Goal: Complete application form: Complete application form

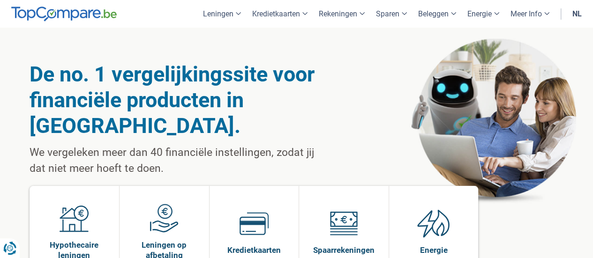
click at [575, 15] on link "nl" at bounding box center [576, 14] width 21 height 28
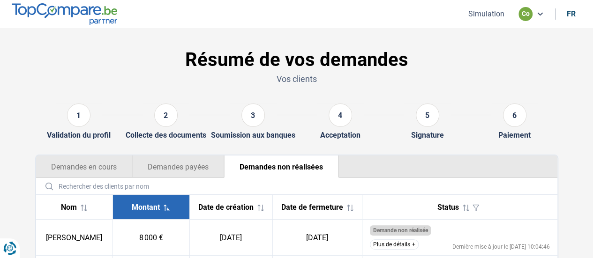
click at [494, 10] on button "Simulation" at bounding box center [486, 14] width 42 height 10
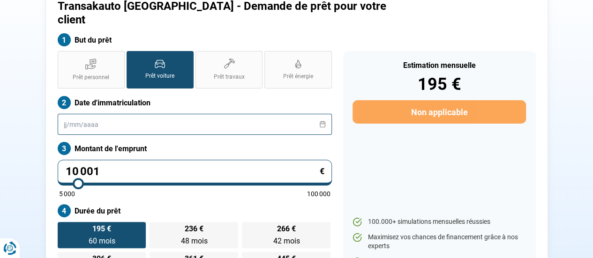
scroll to position [69, 0]
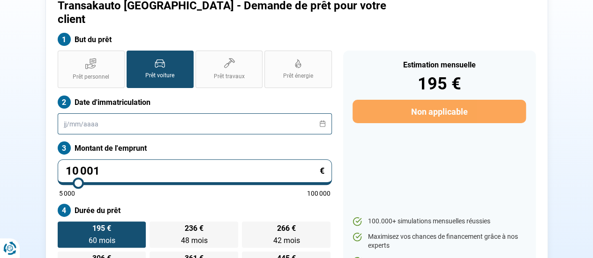
click at [159, 113] on input "text" at bounding box center [195, 123] width 274 height 21
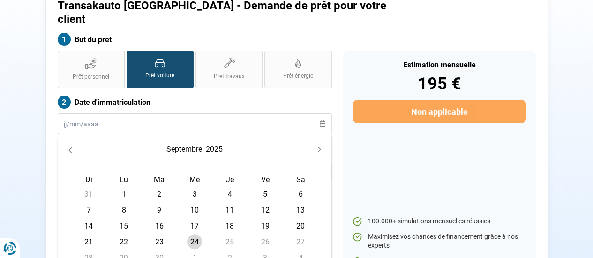
click at [214, 141] on button "2025" at bounding box center [214, 149] width 21 height 17
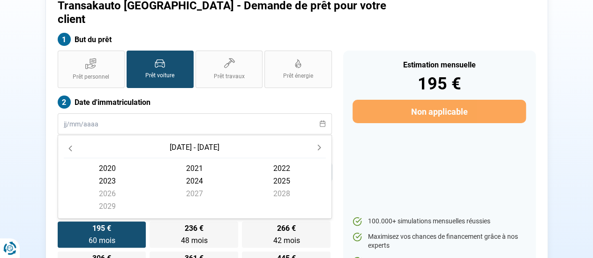
click at [67, 145] on icon "Previous Decade" at bounding box center [70, 148] width 7 height 7
click at [188, 187] on span "2017" at bounding box center [194, 193] width 87 height 13
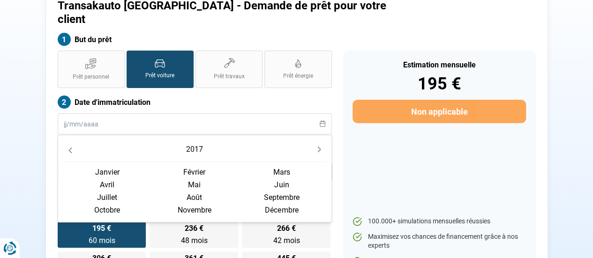
click at [269, 178] on span "juin" at bounding box center [281, 184] width 87 height 13
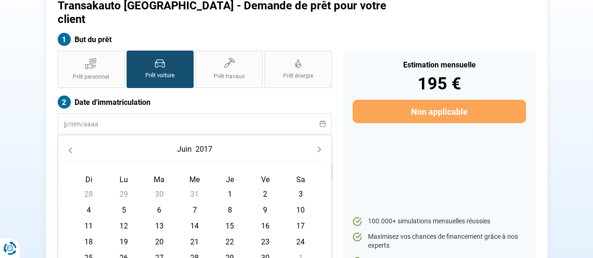
click at [225, 186] on span "1" at bounding box center [229, 193] width 15 height 15
type input "[DATE]"
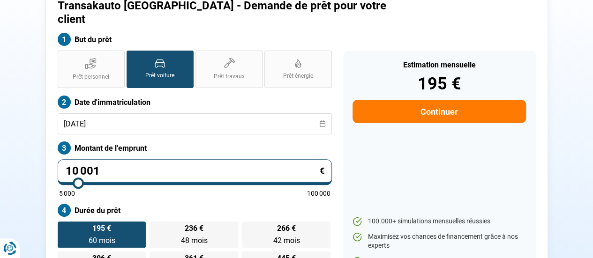
drag, startPoint x: 152, startPoint y: 159, endPoint x: 40, endPoint y: 165, distance: 111.7
click at [40, 165] on div "Transakauto [GEOGRAPHIC_DATA] - Demande de prêt pour votre client But du prêt P…" at bounding box center [297, 138] width 534 height 299
type input "1"
type input "5000"
type input "14"
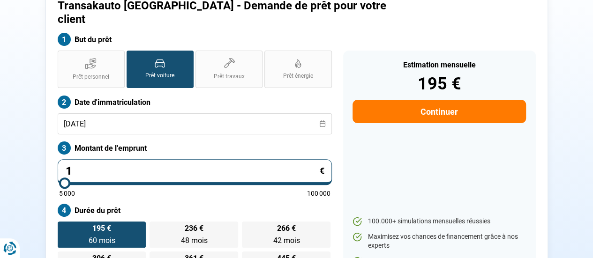
type input "5000"
type input "149"
type input "5000"
type input "1 499"
type input "5000"
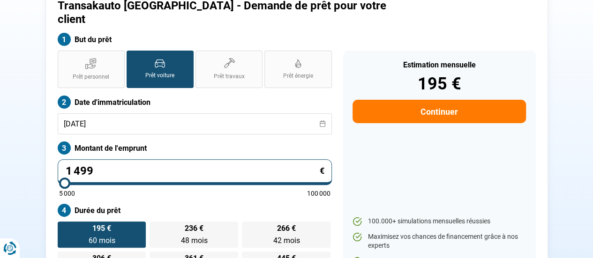
type input "14 990"
type input "15000"
type input "14 990"
type input "15000"
click at [210, 145] on div "Prêt personnel Prêt voiture Prêt travaux Prêt énergie Prêt voiture Date d'immat…" at bounding box center [194, 164] width 285 height 227
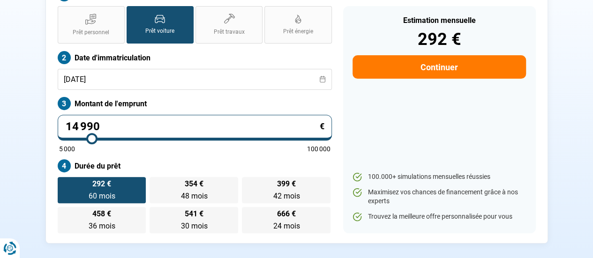
scroll to position [163, 0]
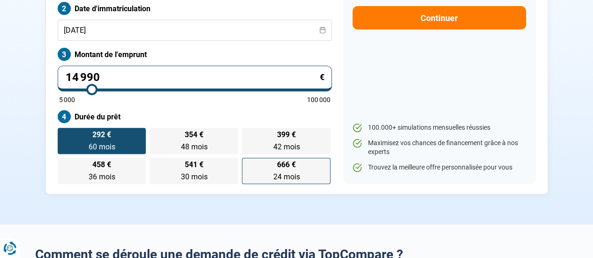
click at [276, 158] on label "666 € 24 mois 24 mois" at bounding box center [286, 171] width 89 height 26
click at [248, 158] on input "666 € 24 mois 24 mois" at bounding box center [245, 161] width 6 height 6
radio input "true"
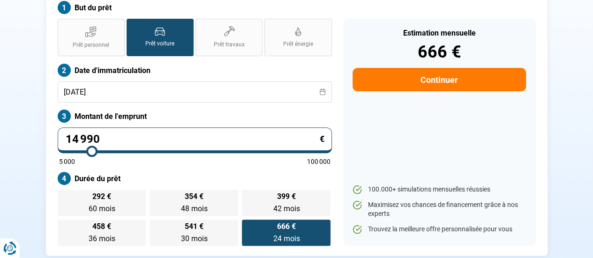
scroll to position [116, 0]
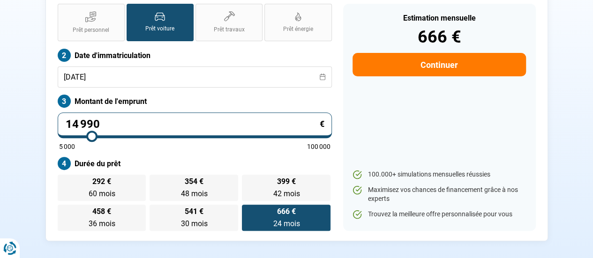
click at [440, 55] on button "Continuer" at bounding box center [438, 64] width 173 height 23
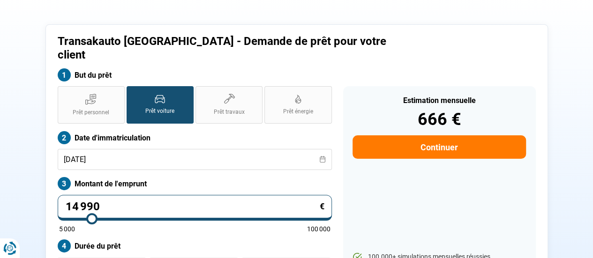
select select "32"
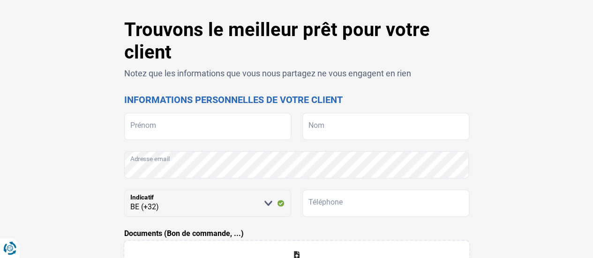
scroll to position [47, 0]
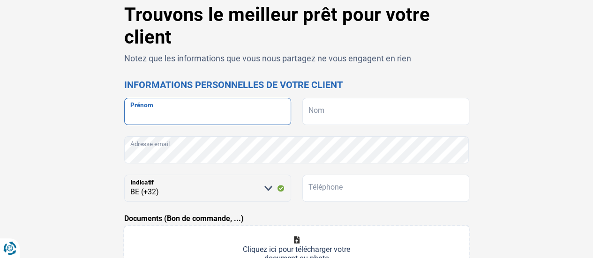
drag, startPoint x: 229, startPoint y: 119, endPoint x: 268, endPoint y: 123, distance: 39.2
click at [229, 119] on input "Prénom" at bounding box center [207, 111] width 167 height 27
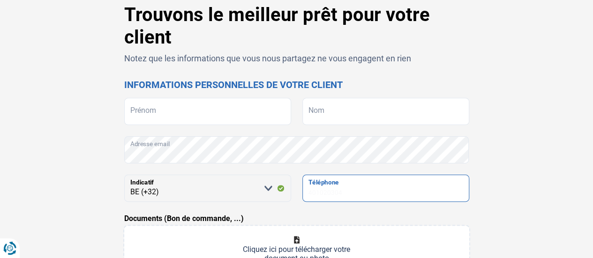
drag, startPoint x: 337, startPoint y: 187, endPoint x: 348, endPoint y: 186, distance: 10.8
click at [337, 187] on input "Téléphone" at bounding box center [385, 188] width 167 height 27
type input "493430605"
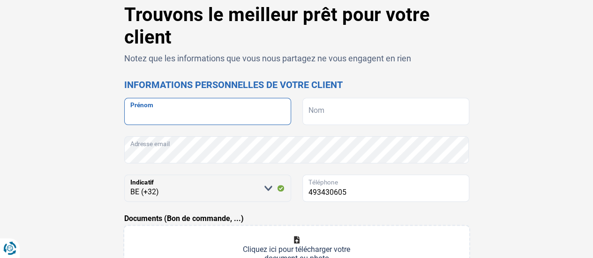
click at [204, 120] on input "Prénom" at bounding box center [207, 111] width 167 height 27
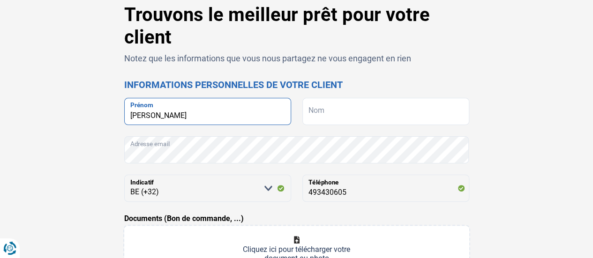
type input "[PERSON_NAME]"
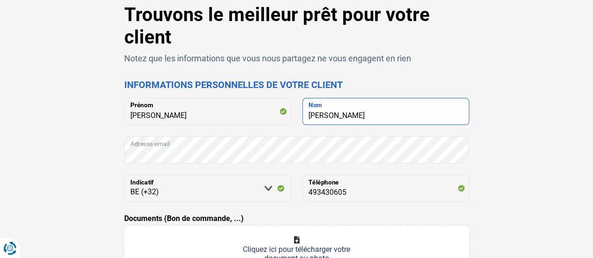
type input "[PERSON_NAME]"
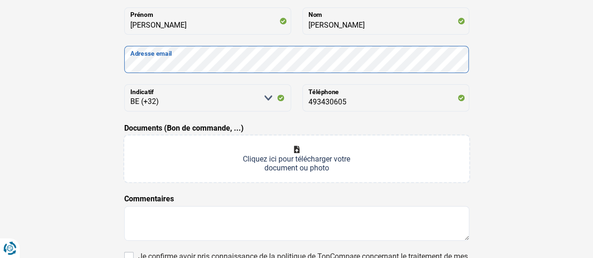
scroll to position [187, 0]
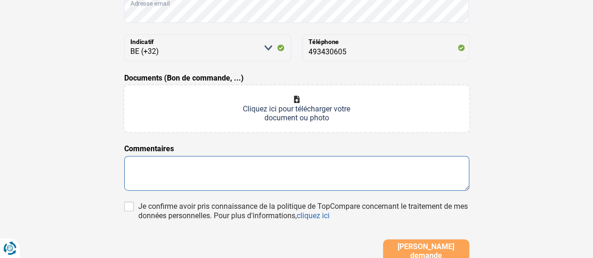
click at [297, 164] on textarea at bounding box center [296, 173] width 345 height 35
type textarea "PARLE ESPAGNOL"
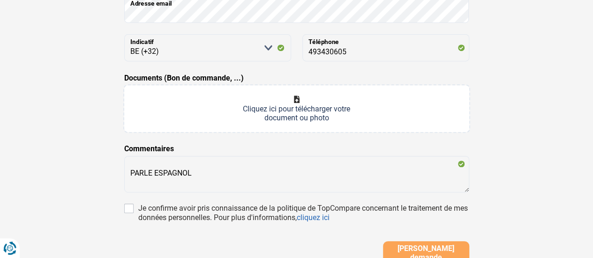
click at [346, 107] on input "Documents (Bon de commande, ...)" at bounding box center [296, 108] width 345 height 47
type input "C:\fakepath\facture demande de crédit.pdf (2).pdf"
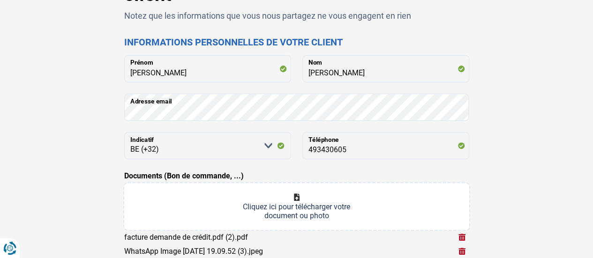
scroll to position [47, 0]
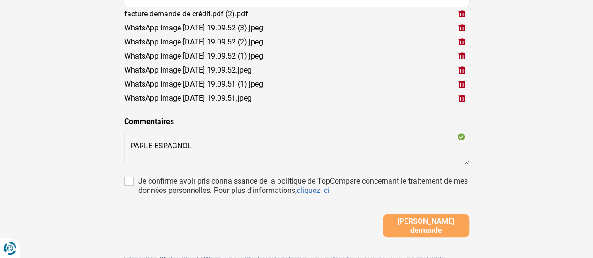
scroll to position [328, 0]
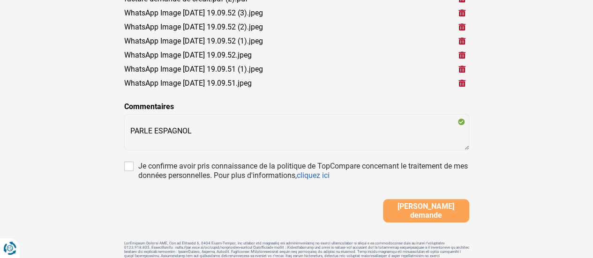
drag, startPoint x: 174, startPoint y: 159, endPoint x: 161, endPoint y: 159, distance: 12.7
click at [173, 159] on form "[PERSON_NAME] Prénom [PERSON_NAME] El Mhail Nom Adresse email [PERSON_NAME] sél…" at bounding box center [296, 20] width 345 height 406
click at [114, 165] on div "Trouvons le meilleur prêt pour votre client Notez que les informations que vous…" at bounding box center [297, 1] width 534 height 556
click at [131, 164] on input "Je confirme avoir pris connaissance de la politique de TopCompare concernant le…" at bounding box center [128, 166] width 9 height 9
checkbox input "true"
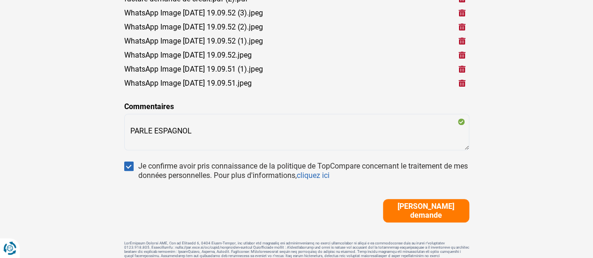
drag, startPoint x: 402, startPoint y: 216, endPoint x: 561, endPoint y: 191, distance: 160.8
click at [402, 215] on button "[PERSON_NAME] demande" at bounding box center [426, 210] width 86 height 23
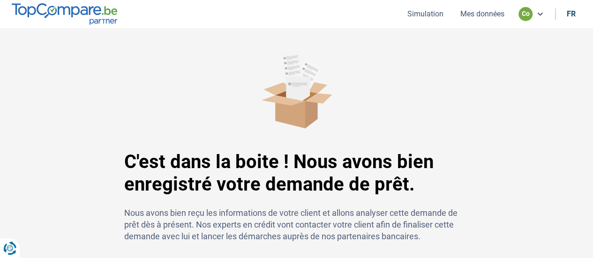
click at [428, 11] on button "Simulation" at bounding box center [425, 14] width 42 height 10
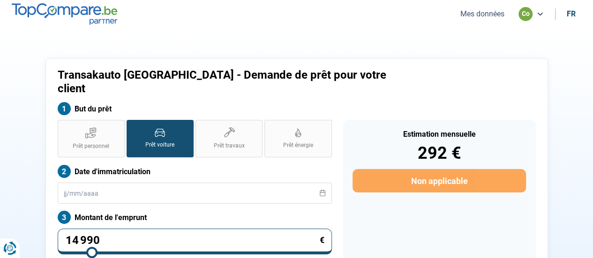
click at [532, 18] on div "co" at bounding box center [530, 14] width 25 height 14
click at [491, 14] on button "Mes données" at bounding box center [482, 14] width 50 height 10
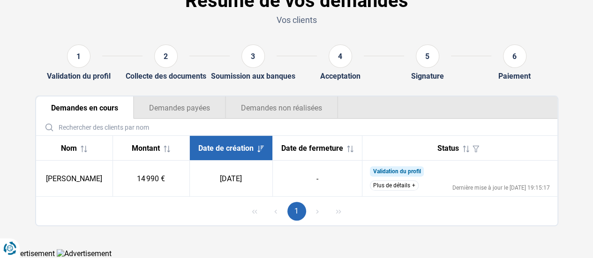
scroll to position [64, 0]
drag, startPoint x: 401, startPoint y: 187, endPoint x: 420, endPoint y: 186, distance: 18.8
click at [401, 187] on button "Plus de détails" at bounding box center [394, 185] width 49 height 10
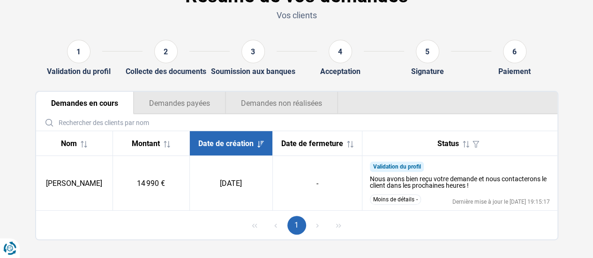
click at [290, 88] on div "Résumé de vos demandes Vos clients 1 Validation du profil 2 Collecte des docume…" at bounding box center [297, 109] width 534 height 263
drag, startPoint x: 302, startPoint y: 102, endPoint x: 263, endPoint y: 156, distance: 66.6
click at [302, 102] on button "Demandes non réalisées" at bounding box center [281, 103] width 112 height 22
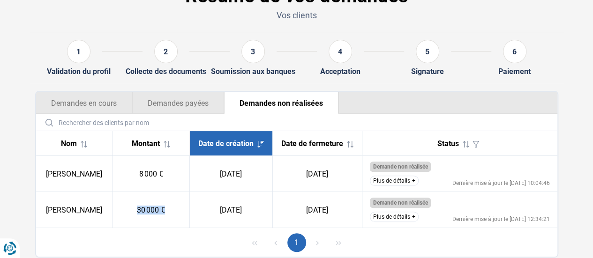
drag, startPoint x: 126, startPoint y: 224, endPoint x: 175, endPoint y: 222, distance: 49.7
click at [175, 222] on td "30 000 €" at bounding box center [150, 210] width 77 height 36
click at [164, 219] on td "30 000 €" at bounding box center [150, 210] width 77 height 36
click at [169, 220] on td "30 000 €" at bounding box center [150, 210] width 77 height 36
click at [160, 218] on td "30 000 €" at bounding box center [150, 210] width 77 height 36
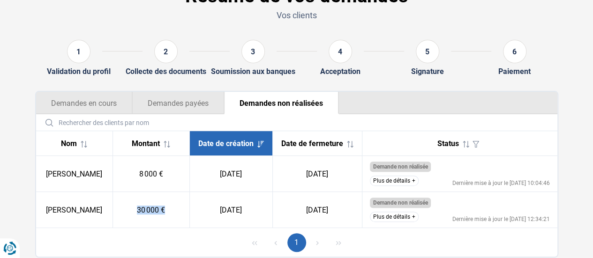
click at [155, 217] on td "30 000 €" at bounding box center [150, 210] width 77 height 36
click at [416, 222] on button "Plus de détails" at bounding box center [394, 217] width 49 height 10
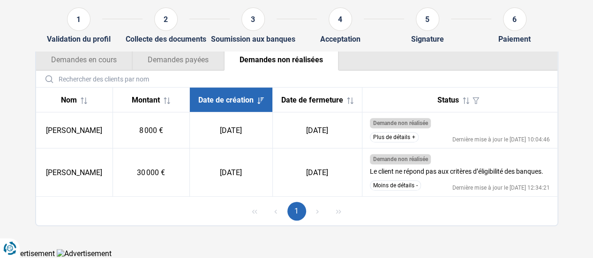
scroll to position [112, 0]
click at [393, 141] on button "Plus de détails" at bounding box center [394, 137] width 49 height 10
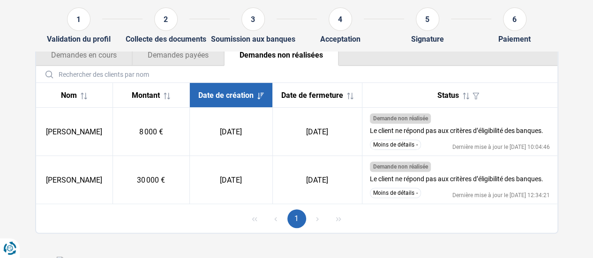
drag, startPoint x: 547, startPoint y: 194, endPoint x: 373, endPoint y: 176, distance: 174.8
click at [373, 176] on td "Demande non réalisée Le client ne répond pas aux critères d’éligibilité des ban…" at bounding box center [459, 180] width 195 height 48
click at [524, 168] on div "Demande non réalisée" at bounding box center [460, 167] width 180 height 10
